Goal: Information Seeking & Learning: Find contact information

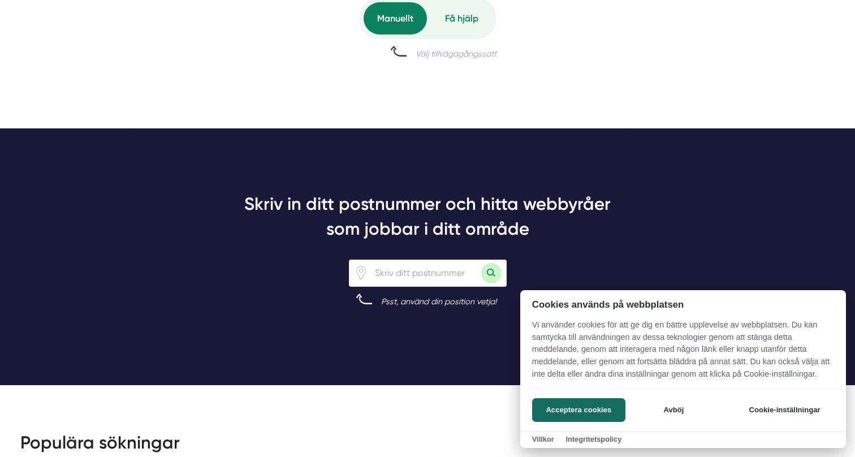
scroll to position [806, 0]
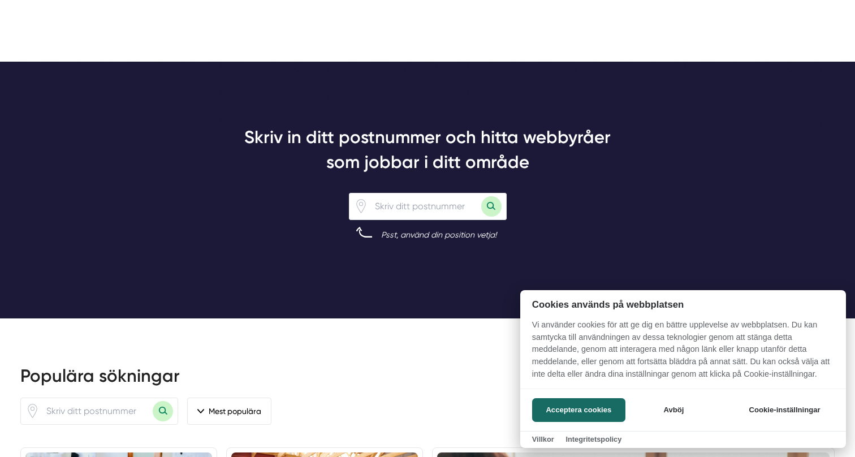
click at [453, 210] on div at bounding box center [427, 228] width 855 height 457
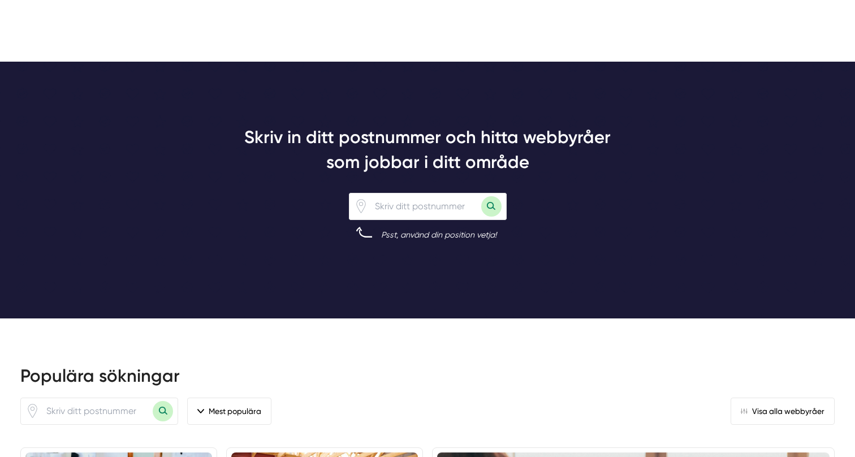
click at [432, 197] on input "number" at bounding box center [424, 206] width 113 height 26
type input "21152"
click at [491, 202] on button "Sök med postnummer" at bounding box center [491, 206] width 20 height 20
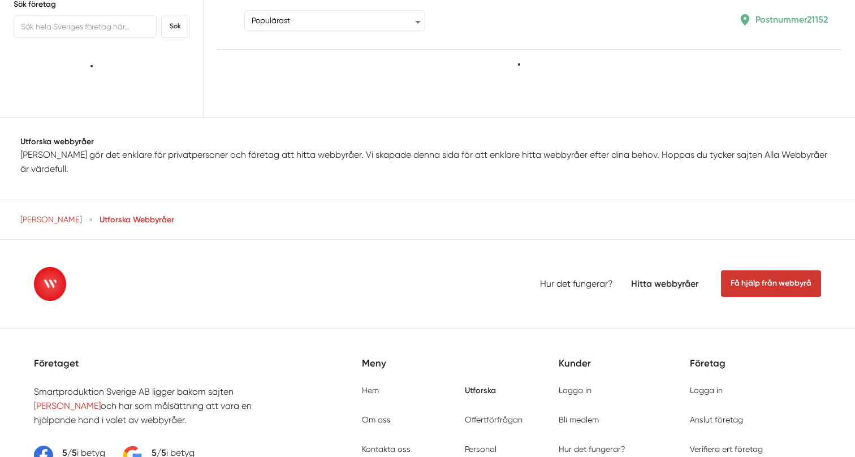
type input "21152"
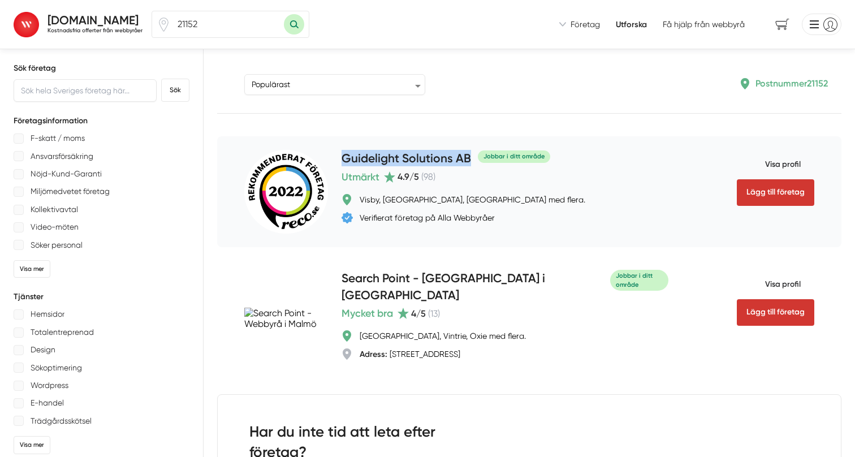
drag, startPoint x: 472, startPoint y: 157, endPoint x: 341, endPoint y: 157, distance: 131.2
click at [341, 157] on div "Lägg till företag Guidelight Solutions AB Jobbar i ditt område Utmärkt 4.9 /5 (…" at bounding box center [529, 191] width 624 height 111
copy h4 "Guidelight Solutions AB"
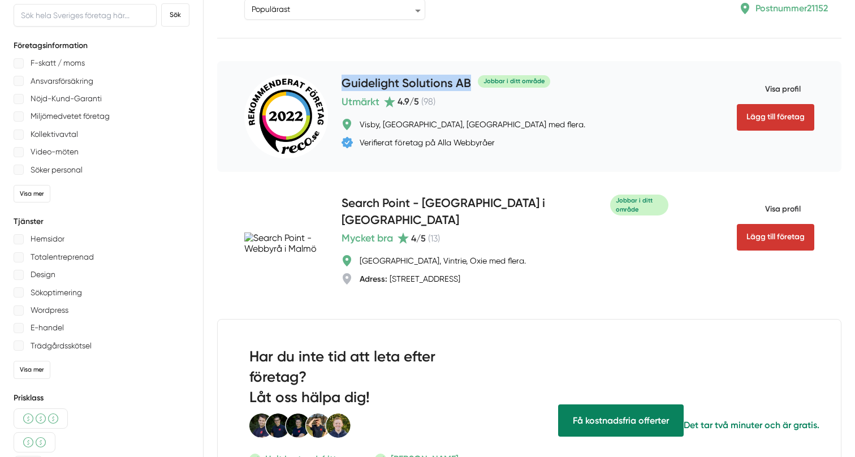
scroll to position [113, 0]
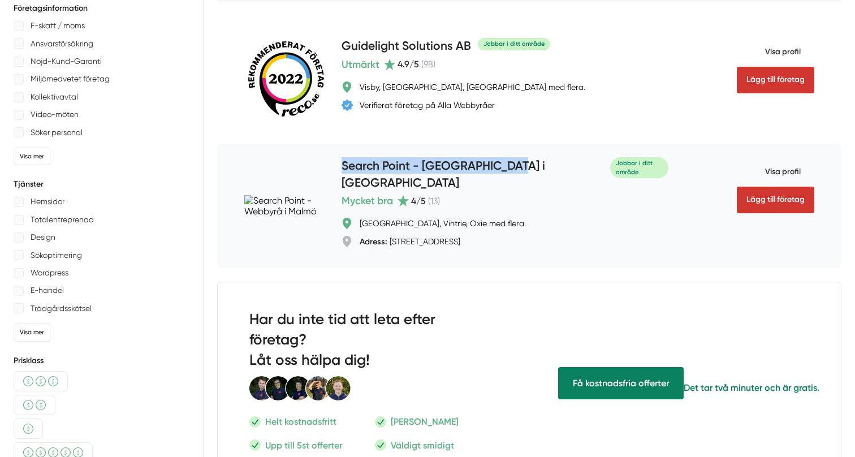
drag, startPoint x: 521, startPoint y: 162, endPoint x: 344, endPoint y: 163, distance: 176.5
click at [344, 163] on div "Search Point - Webbyrå i Malmö Jobbar i ditt område" at bounding box center [505, 175] width 327 height 36
copy h4 "Search Point - Webbyrå i Malmö"
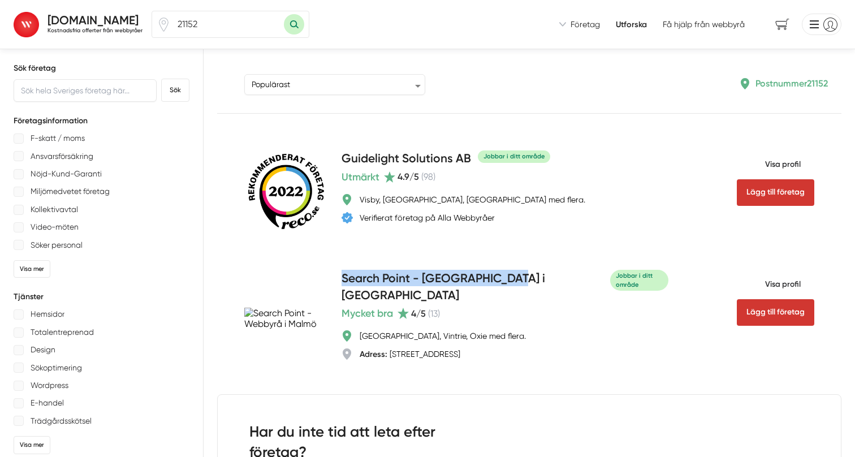
scroll to position [0, 0]
